Goal: Task Accomplishment & Management: Complete application form

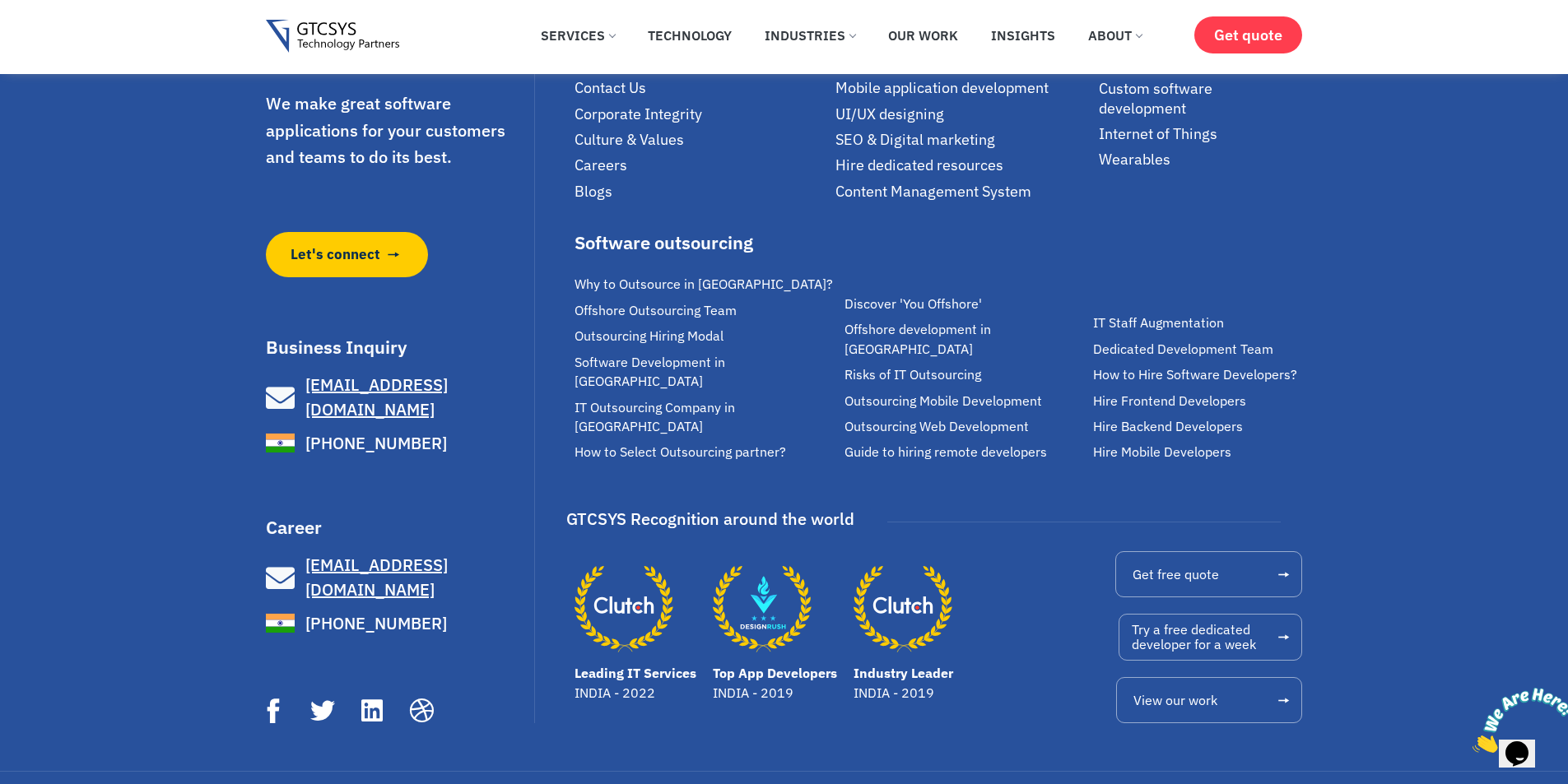
scroll to position [1818, 0]
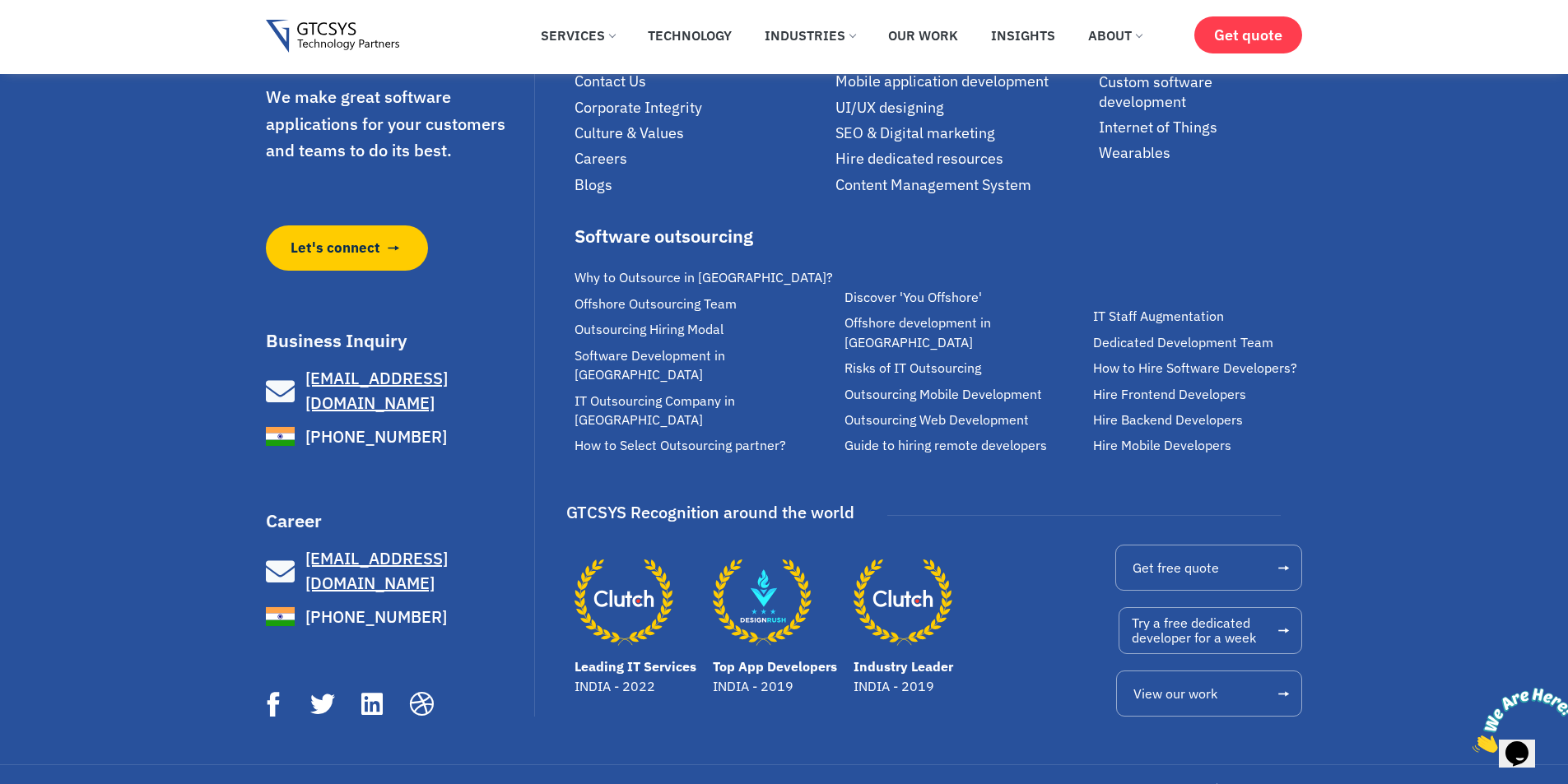
click at [593, 166] on span "Careers" at bounding box center [600, 158] width 53 height 19
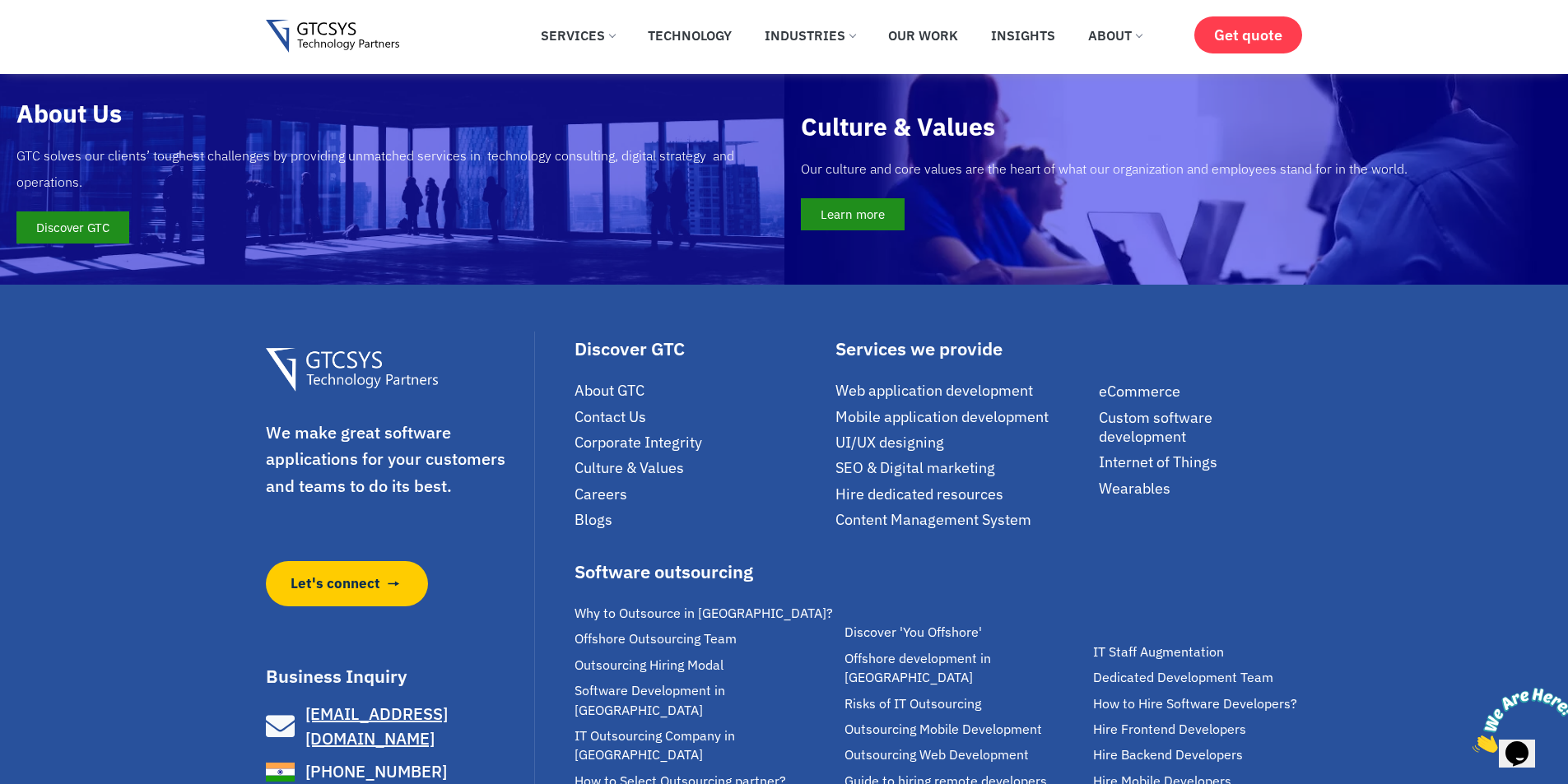
scroll to position [2787, 0]
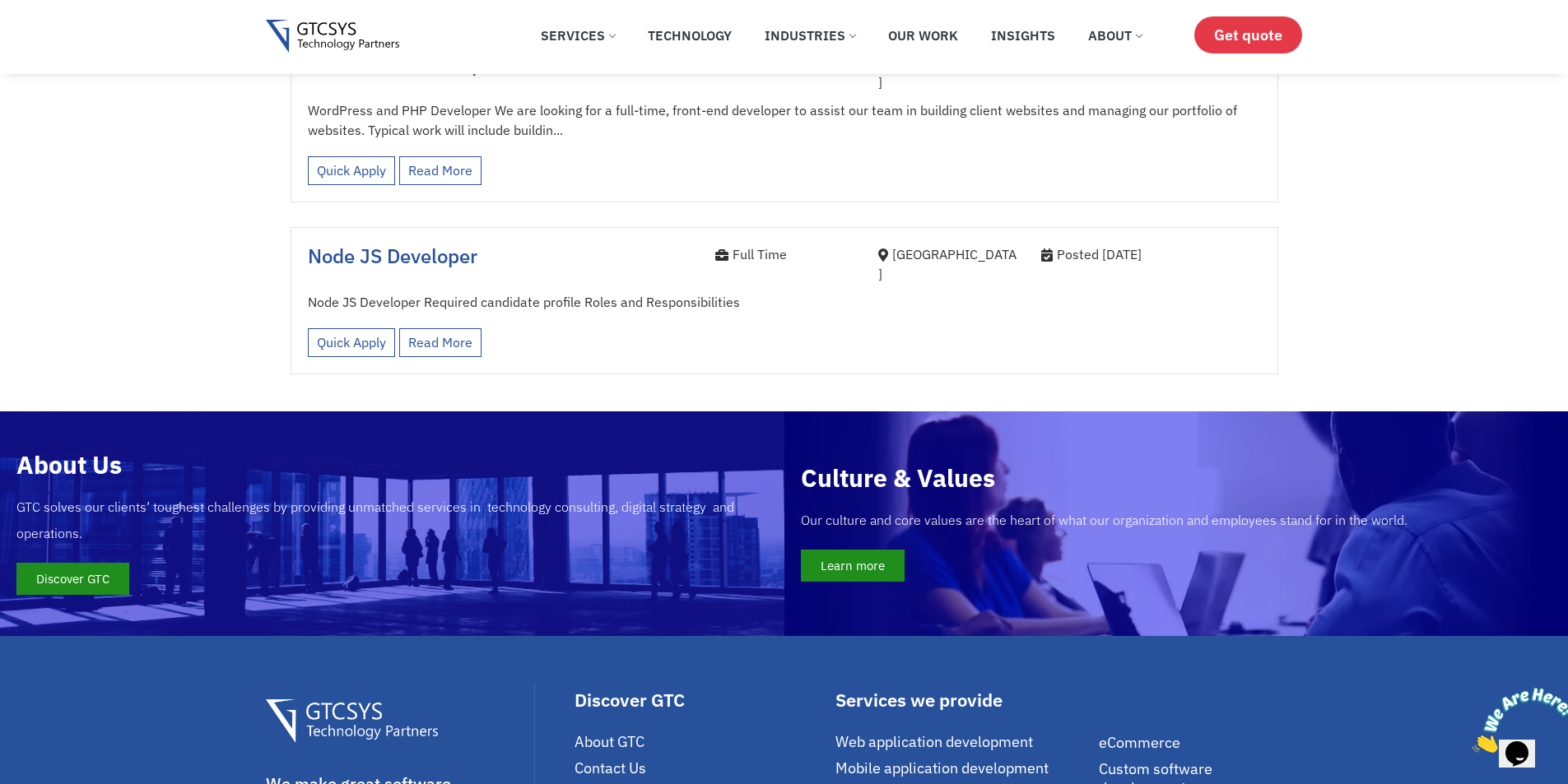
click at [1225, 41] on span "Get quote" at bounding box center [1247, 35] width 69 height 17
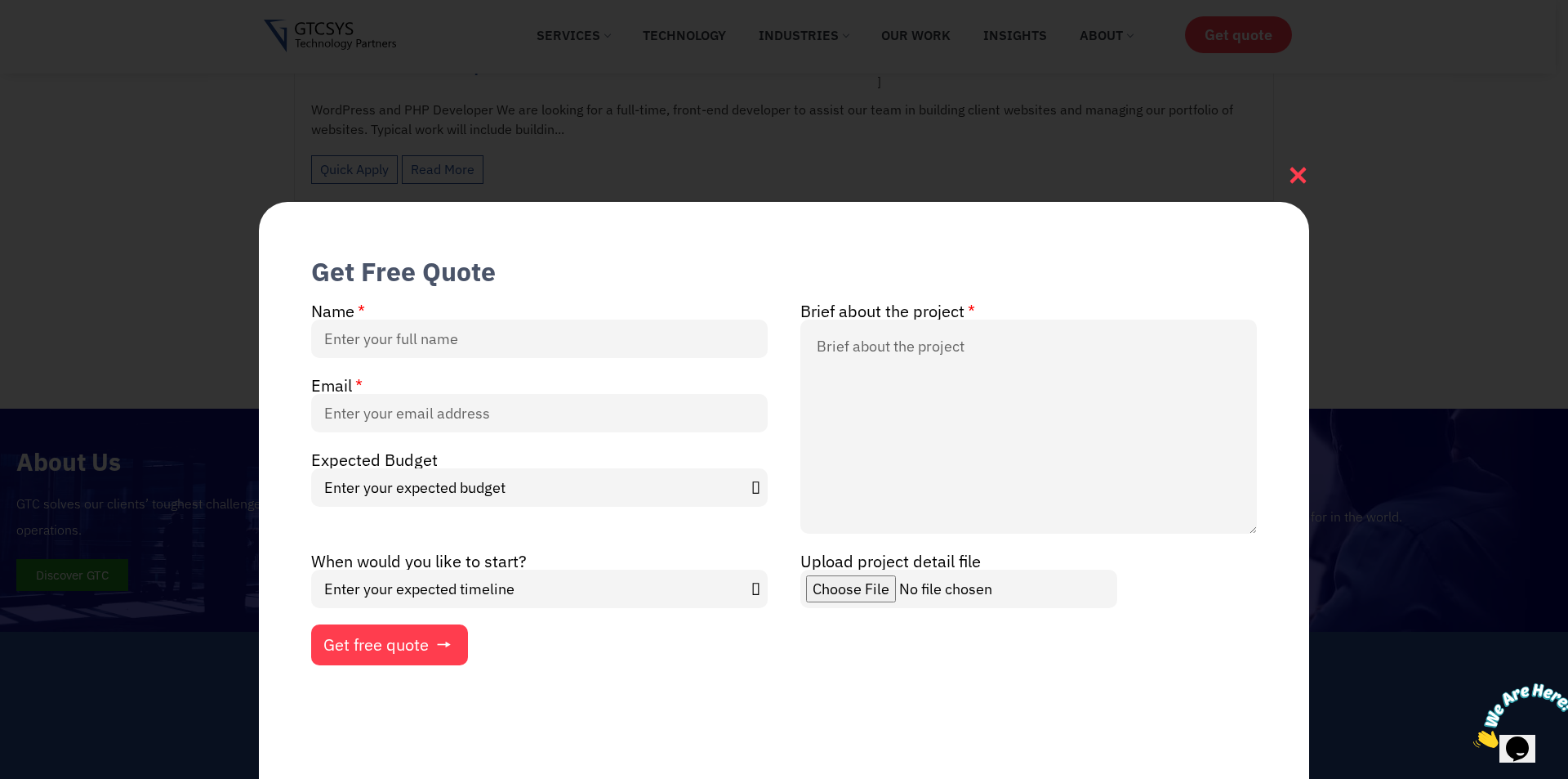
click at [1298, 165] on icon at bounding box center [1298, 176] width 22 height 22
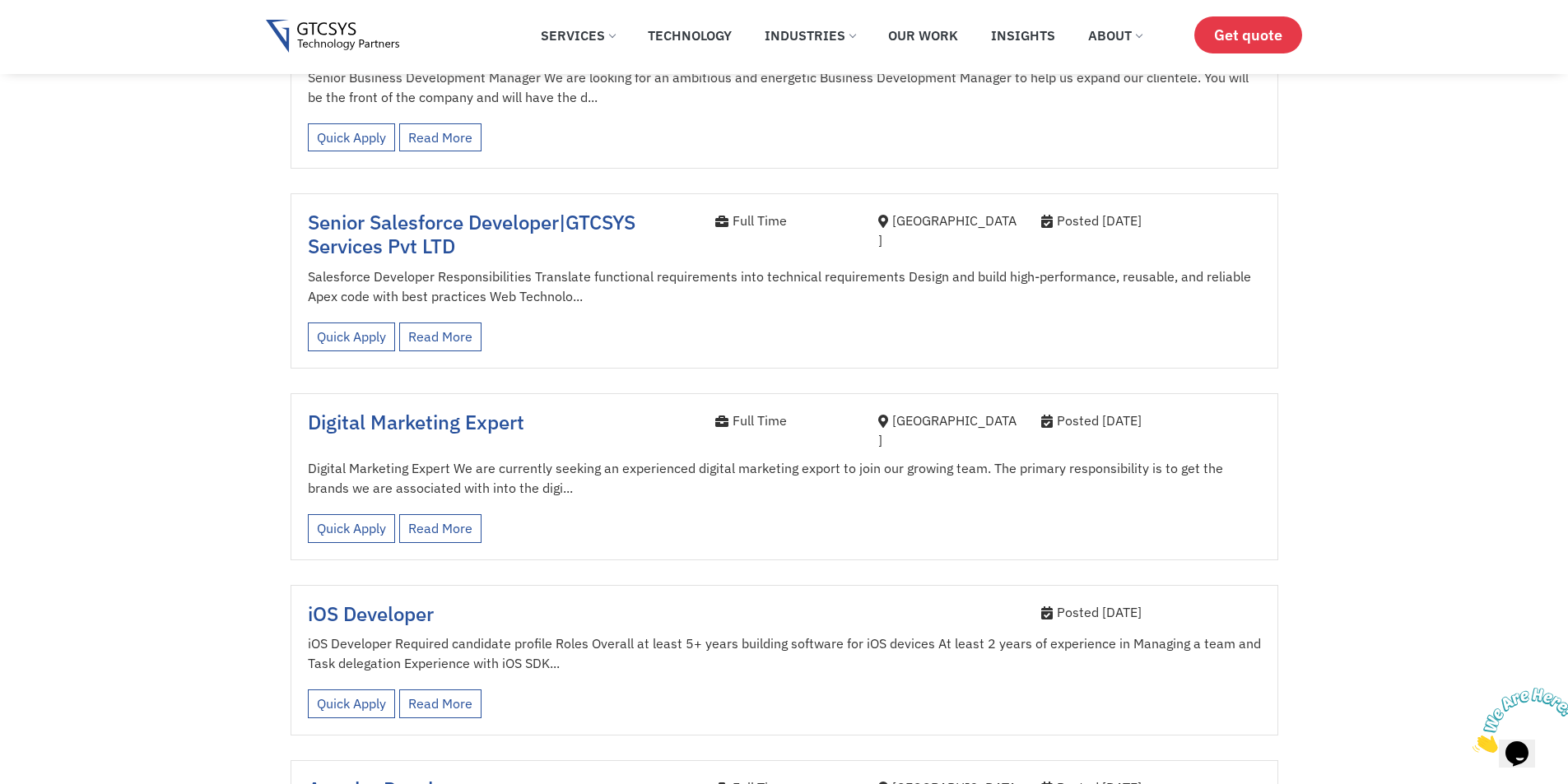
scroll to position [1306, 0]
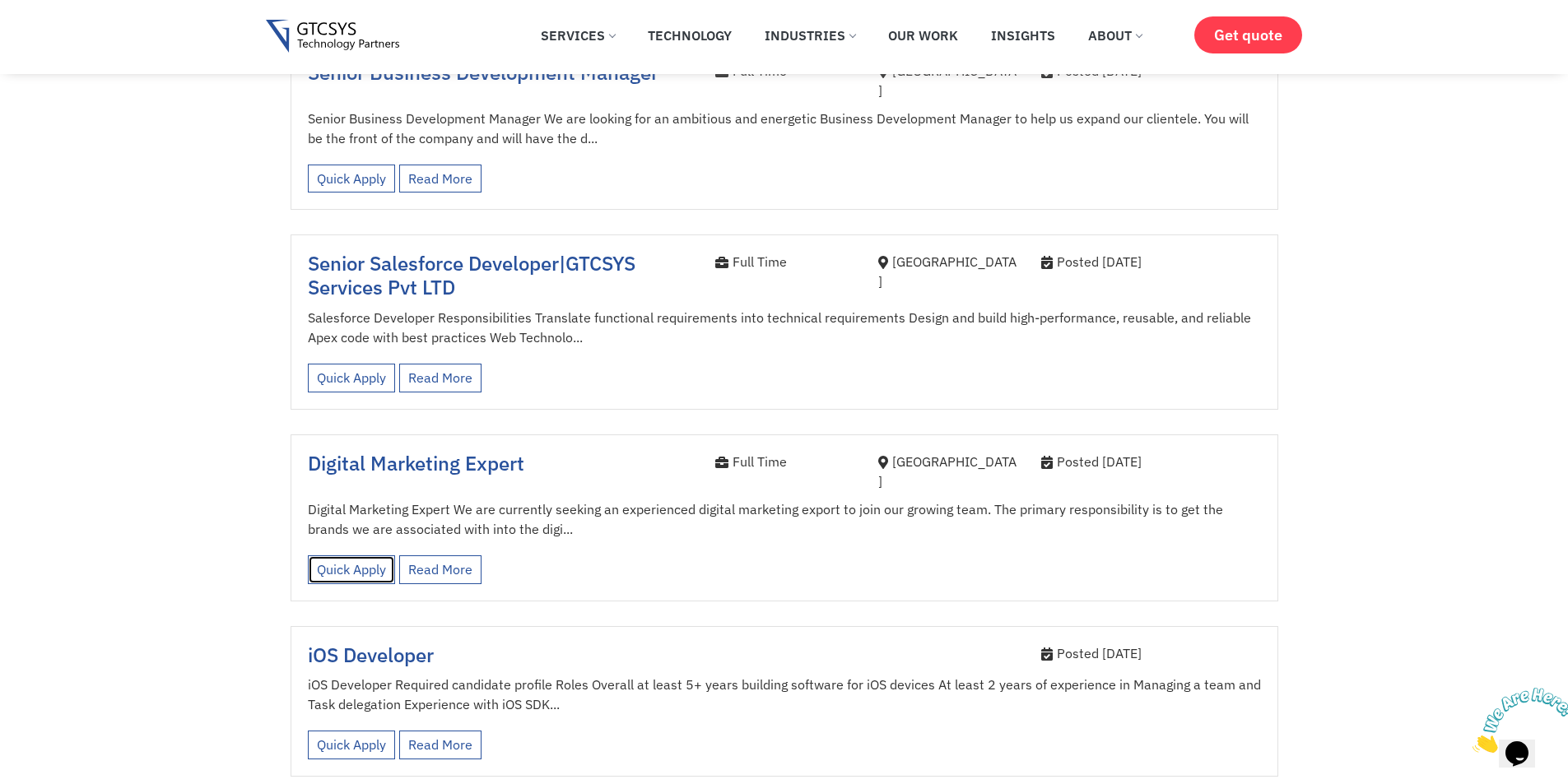
click at [373, 555] on link "Quick Apply" at bounding box center [352, 569] width 87 height 29
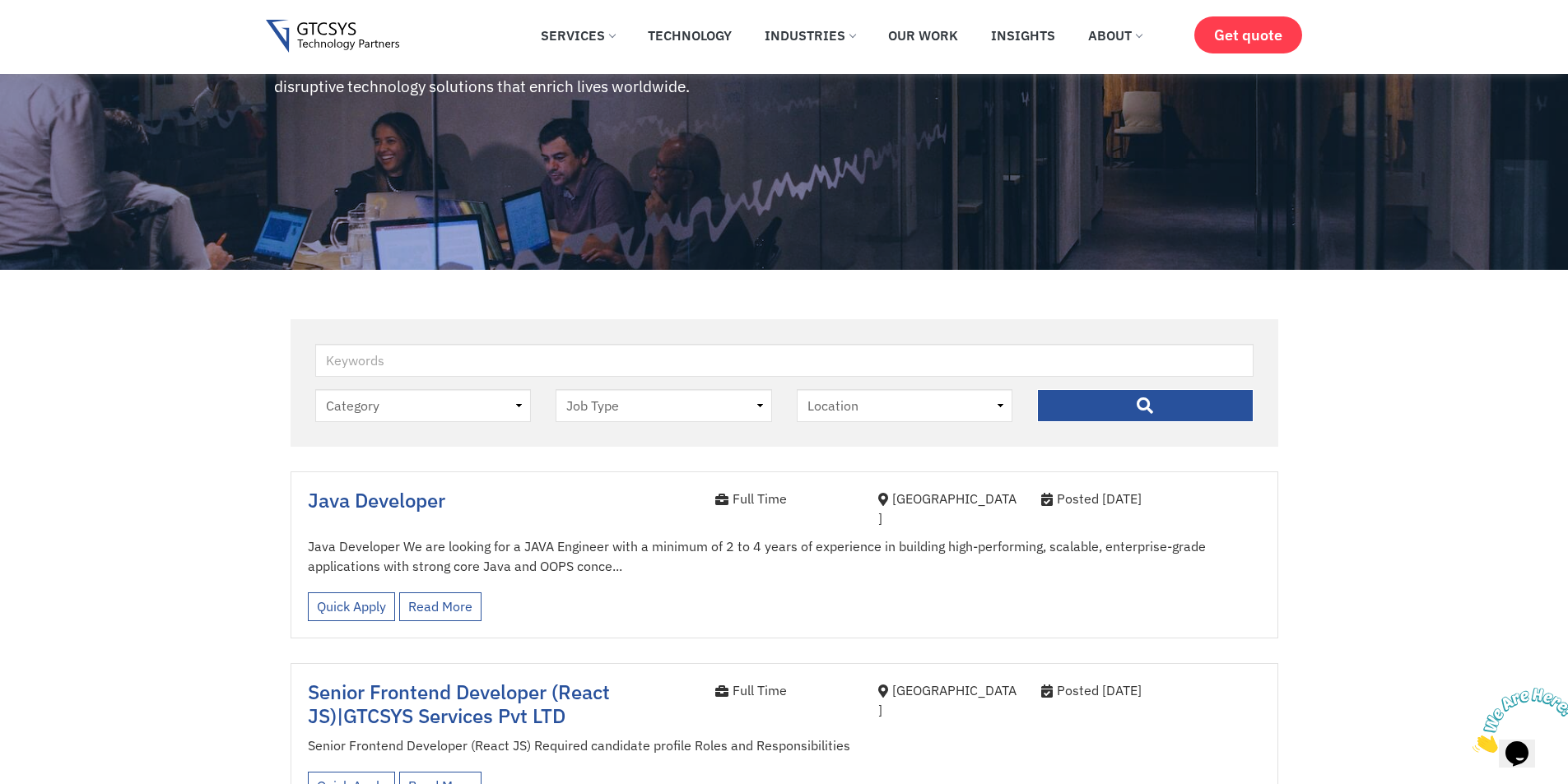
scroll to position [155, 0]
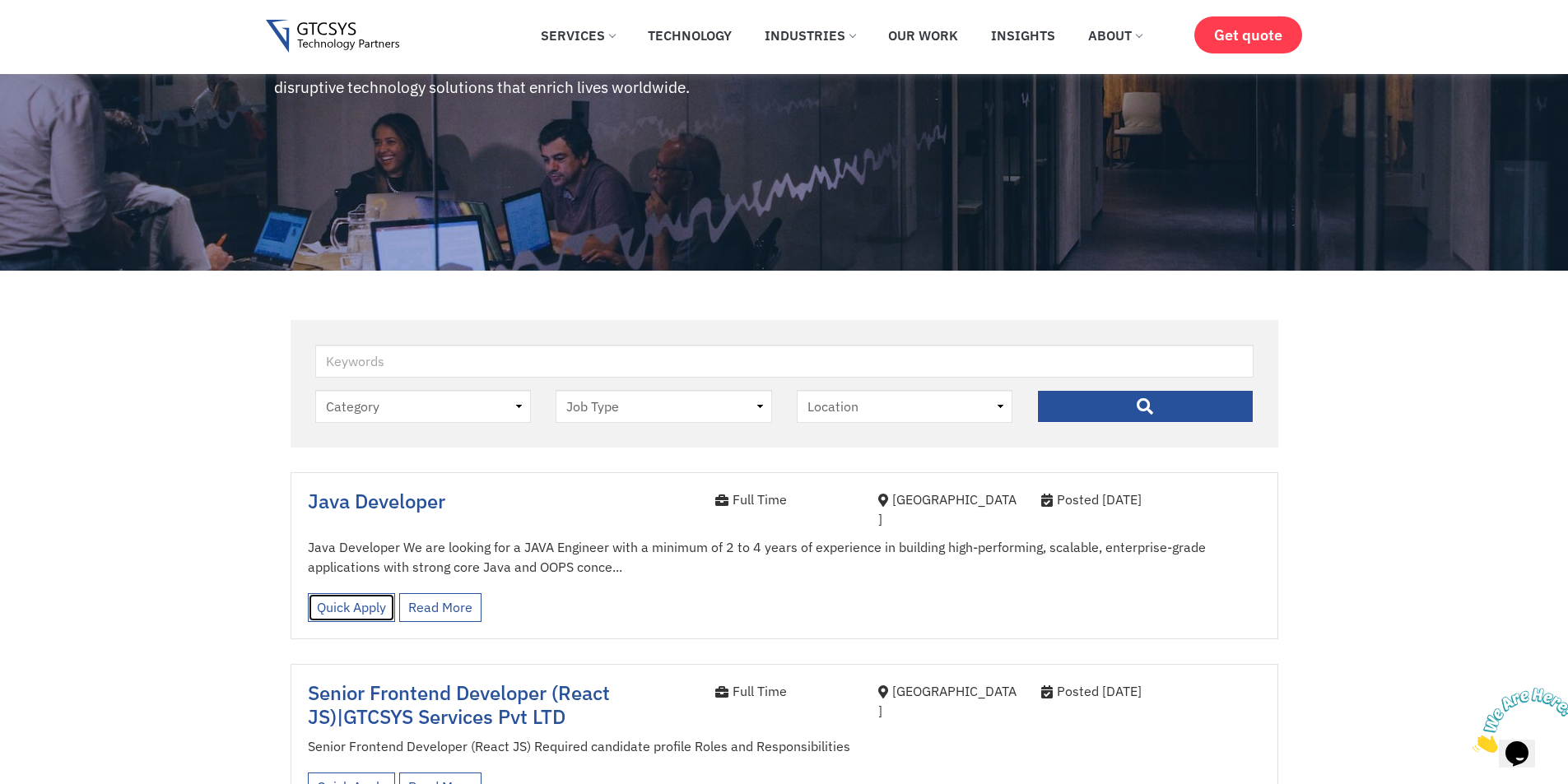
click at [352, 593] on link "Quick Apply" at bounding box center [352, 607] width 87 height 29
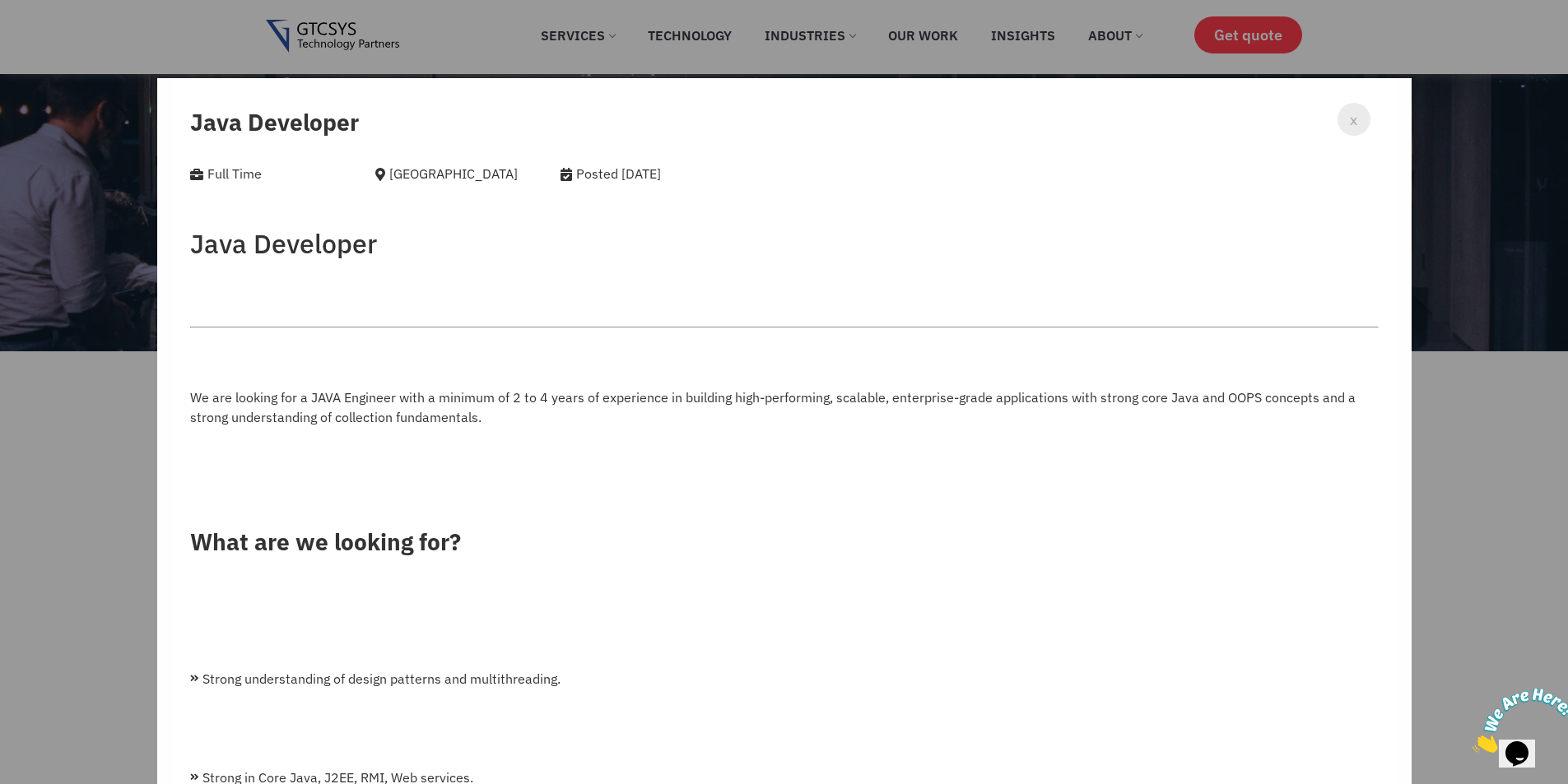
scroll to position [0, 0]
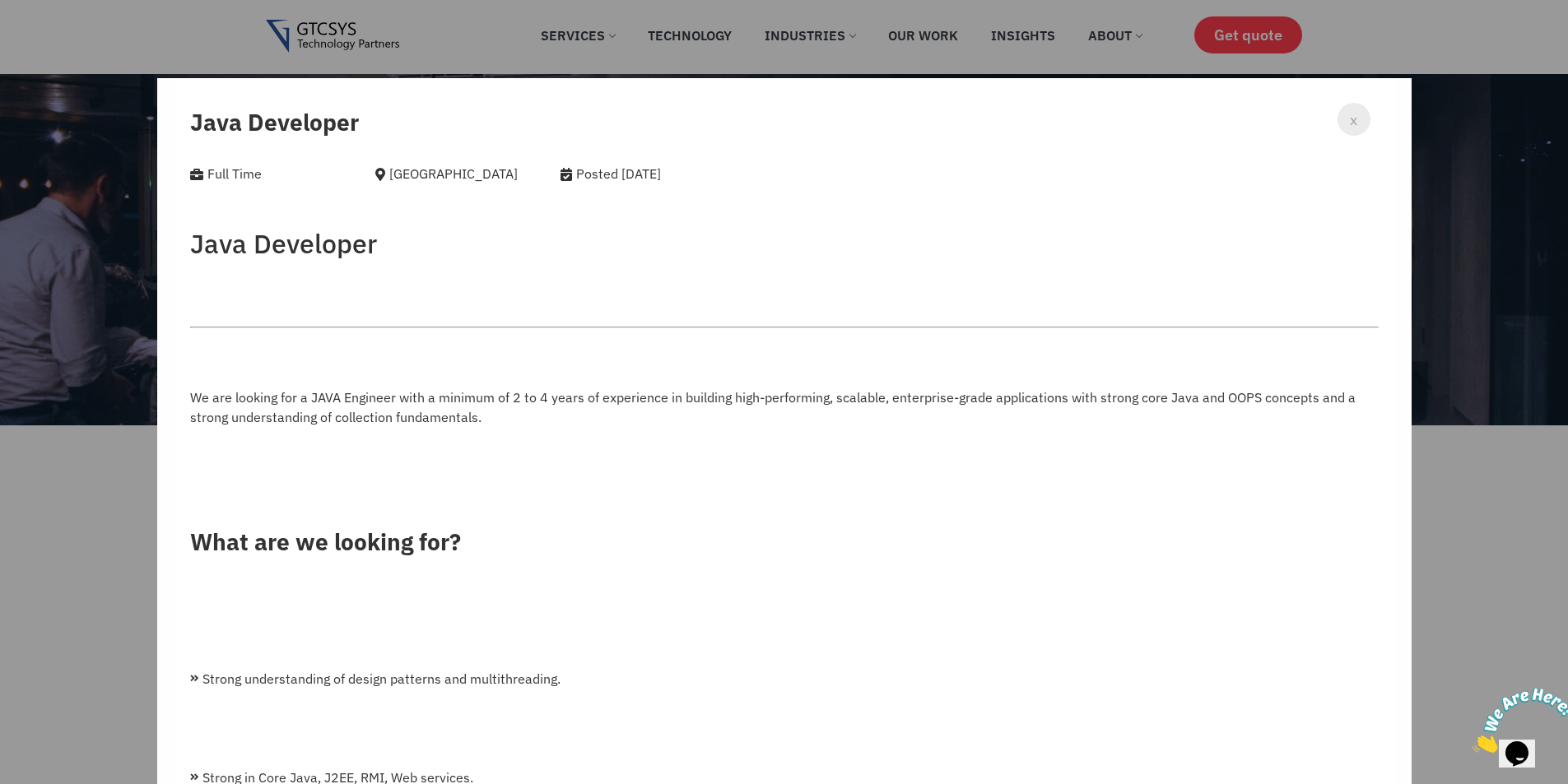
click at [1338, 113] on div "x" at bounding box center [1354, 119] width 33 height 33
